Goal: Check status: Check status

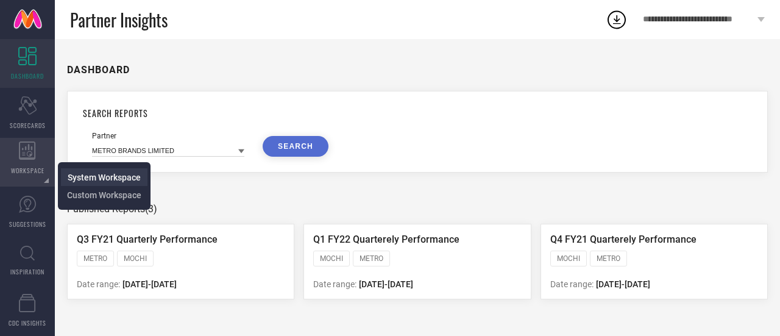
click at [79, 178] on span "System Workspace" at bounding box center [104, 177] width 73 height 10
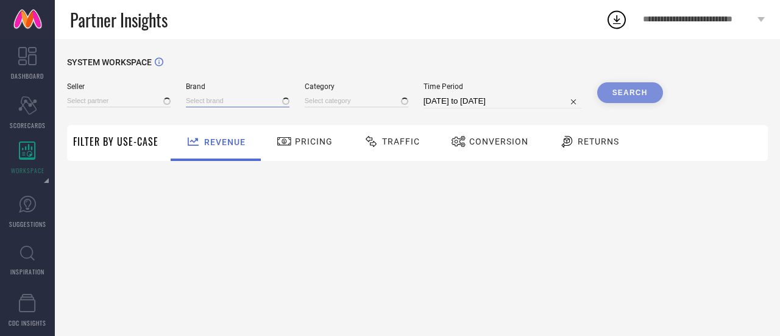
click at [207, 102] on input at bounding box center [238, 100] width 104 height 13
type input "cha"
type input "All"
type input "char"
type input "All"
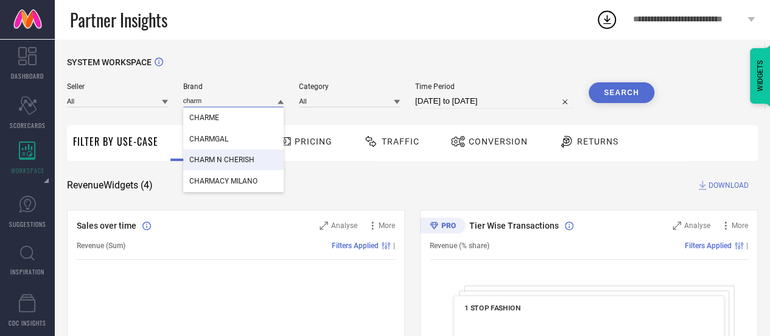
type input "charm"
click at [246, 166] on div "CHARM N CHERISH" at bounding box center [233, 159] width 101 height 21
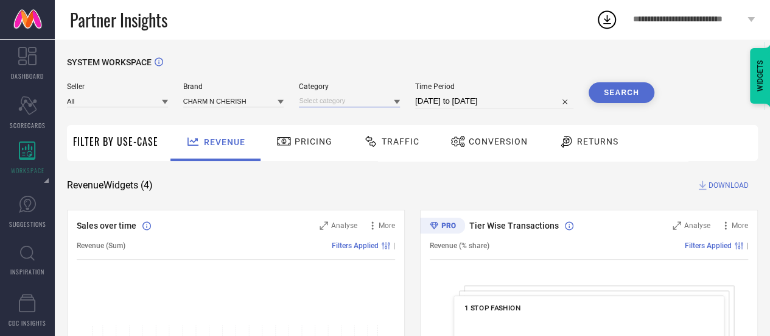
click at [375, 98] on input at bounding box center [349, 100] width 101 height 13
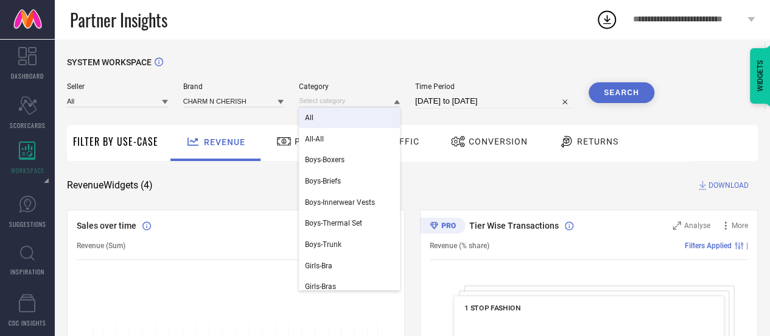
click at [357, 118] on div "All" at bounding box center [349, 117] width 101 height 21
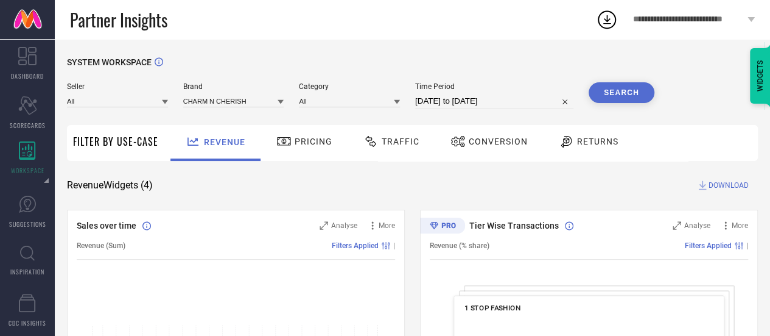
click at [465, 96] on input "[DATE] to [DATE]" at bounding box center [494, 101] width 158 height 15
select select "7"
select select "2025"
select select "8"
select select "2025"
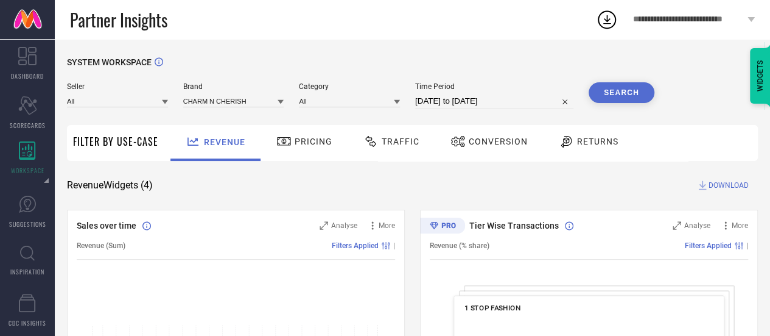
click at [635, 87] on button "Search" at bounding box center [622, 92] width 66 height 21
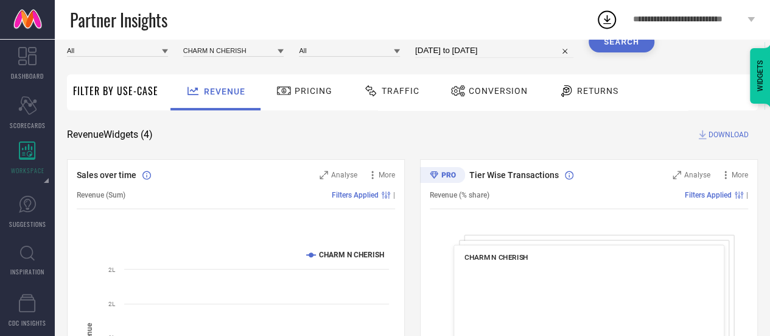
scroll to position [52, 0]
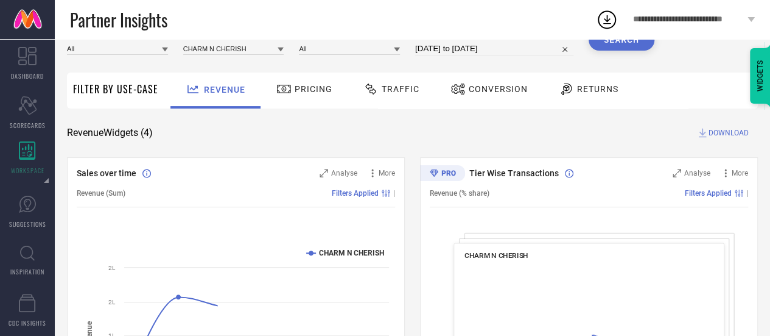
click at [469, 87] on span "Conversion" at bounding box center [498, 89] width 59 height 10
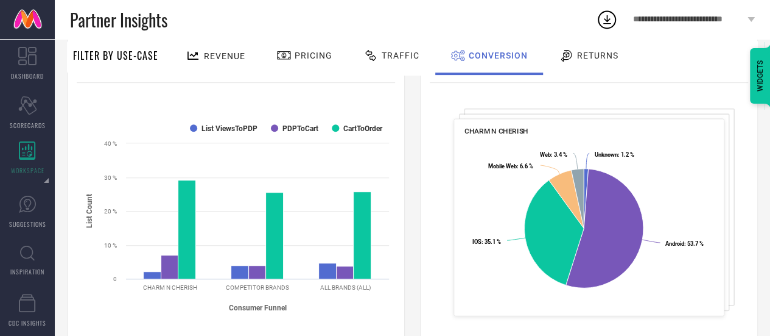
scroll to position [174, 0]
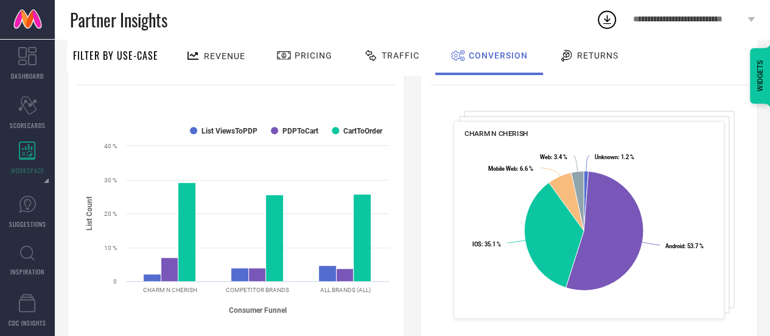
click at [385, 52] on span "Traffic" at bounding box center [401, 56] width 38 height 10
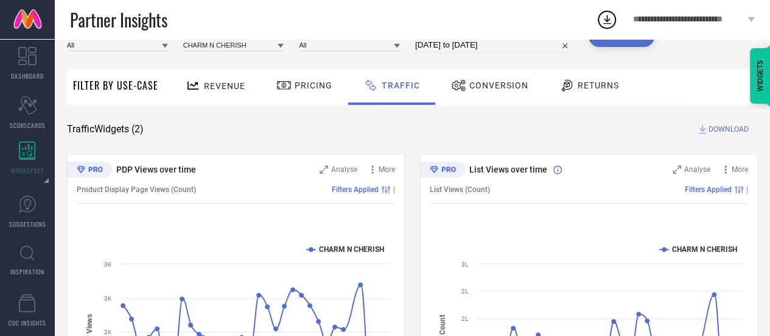
scroll to position [197, 0]
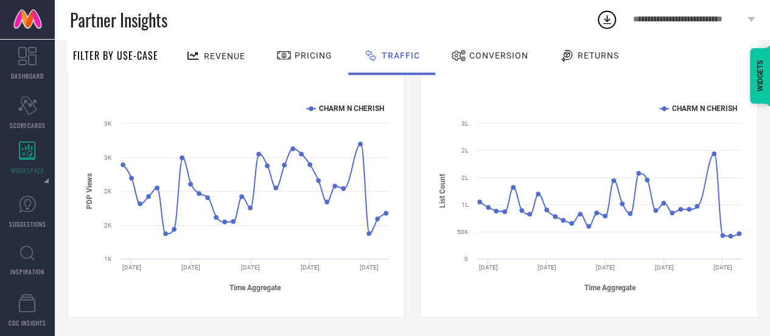
click at [234, 103] on rect at bounding box center [236, 197] width 319 height 207
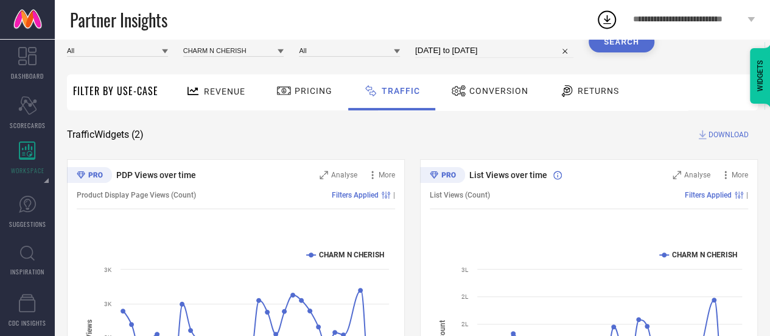
scroll to position [0, 0]
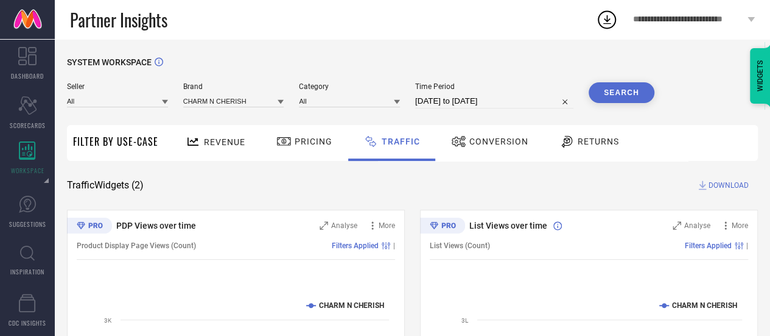
click at [311, 146] on span "Pricing" at bounding box center [314, 141] width 38 height 10
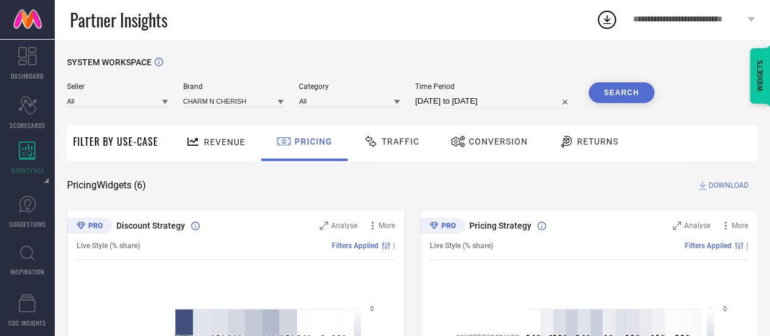
click at [493, 145] on span "Conversion" at bounding box center [498, 141] width 59 height 10
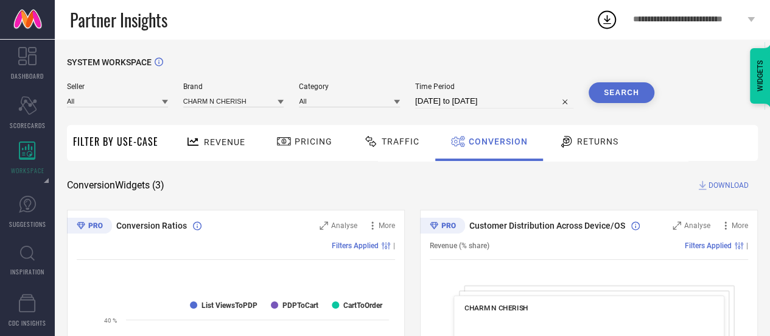
click at [392, 127] on div "Traffic" at bounding box center [391, 143] width 86 height 36
